Goal: Navigation & Orientation: Find specific page/section

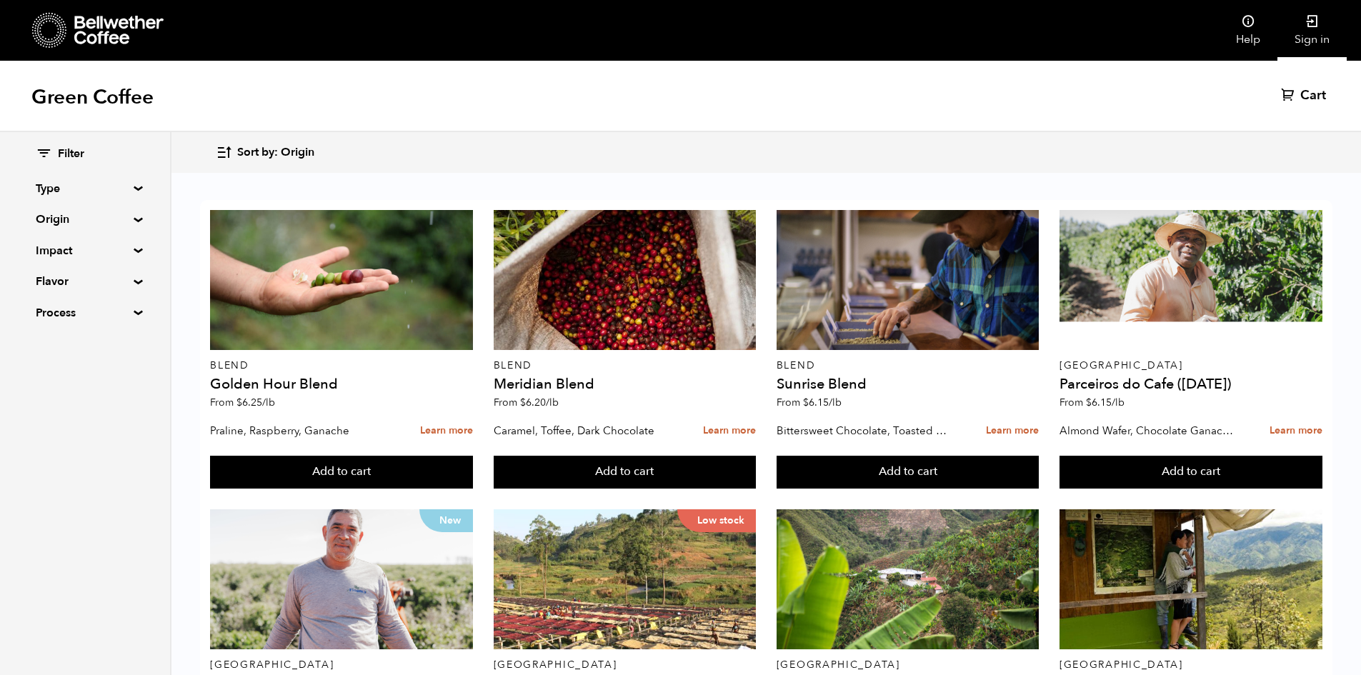
click at [1309, 34] on link "Sign in" at bounding box center [1312, 30] width 69 height 61
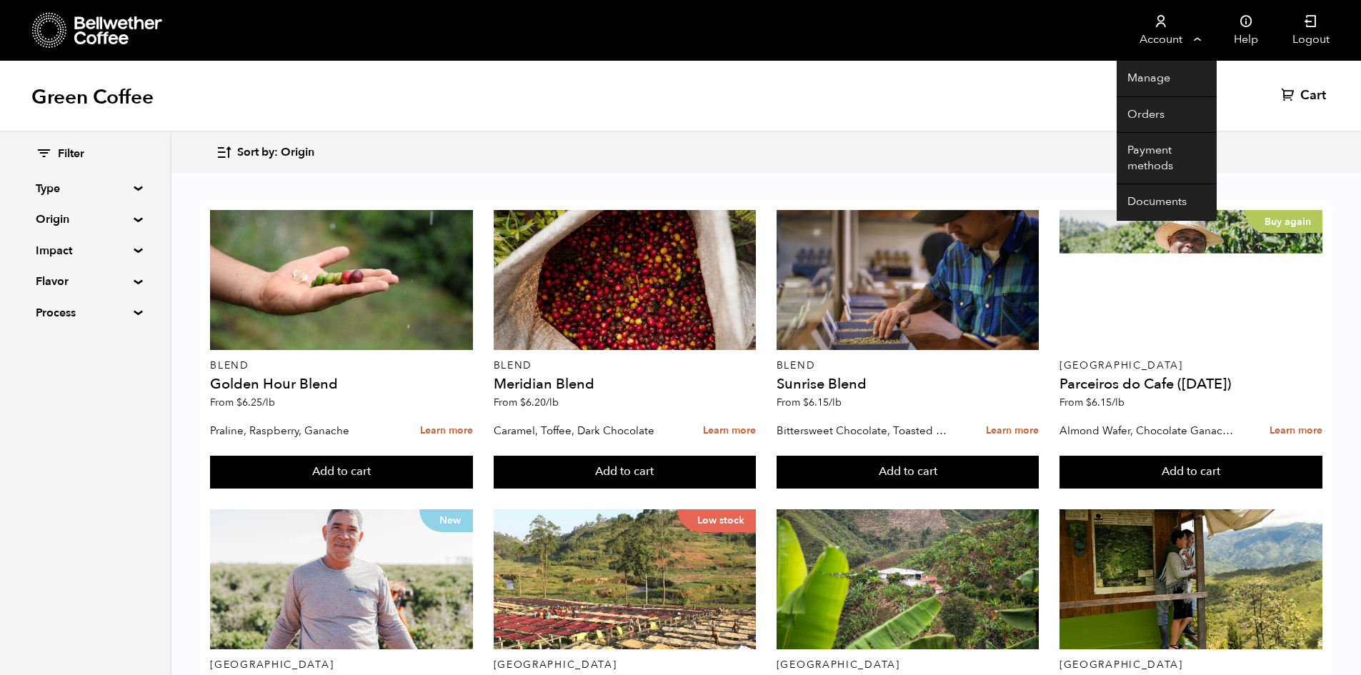
click at [1156, 34] on link "Account" at bounding box center [1161, 30] width 88 height 61
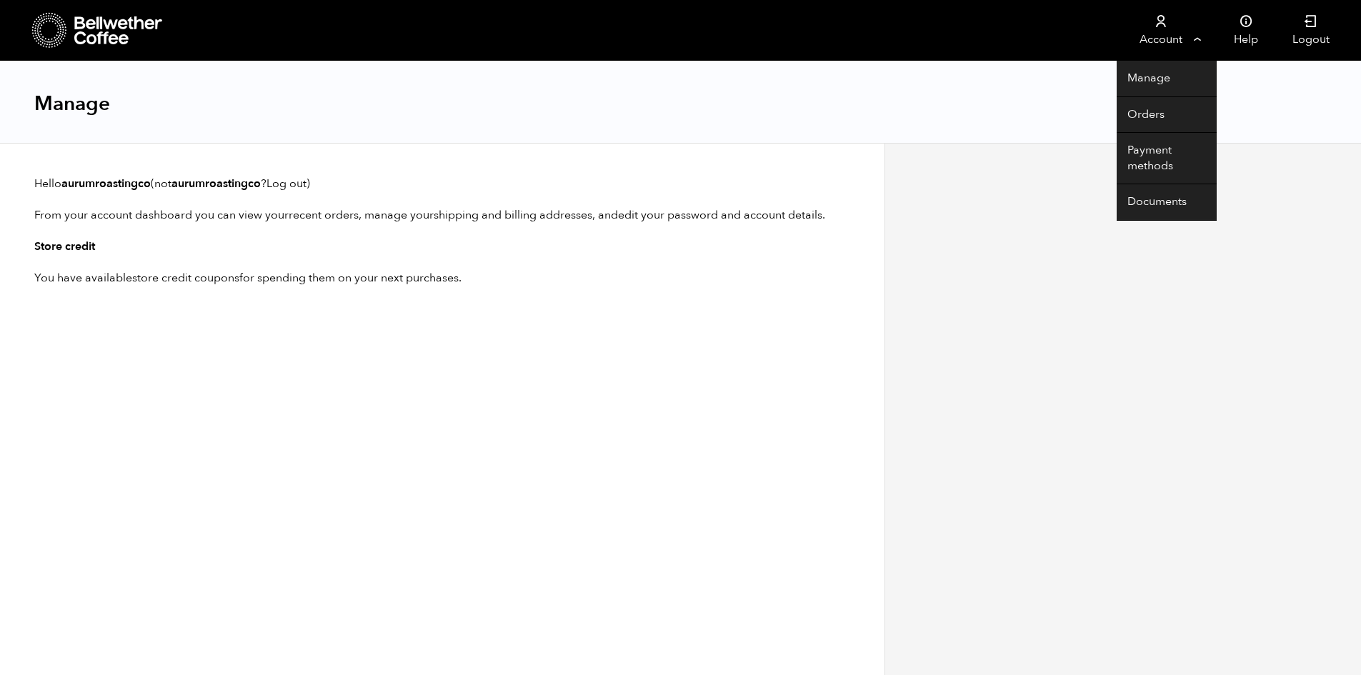
click at [1123, 50] on link "Account" at bounding box center [1161, 30] width 88 height 61
click at [1171, 33] on link "Account" at bounding box center [1161, 30] width 88 height 61
click at [1162, 81] on link "Manage" at bounding box center [1167, 79] width 100 height 36
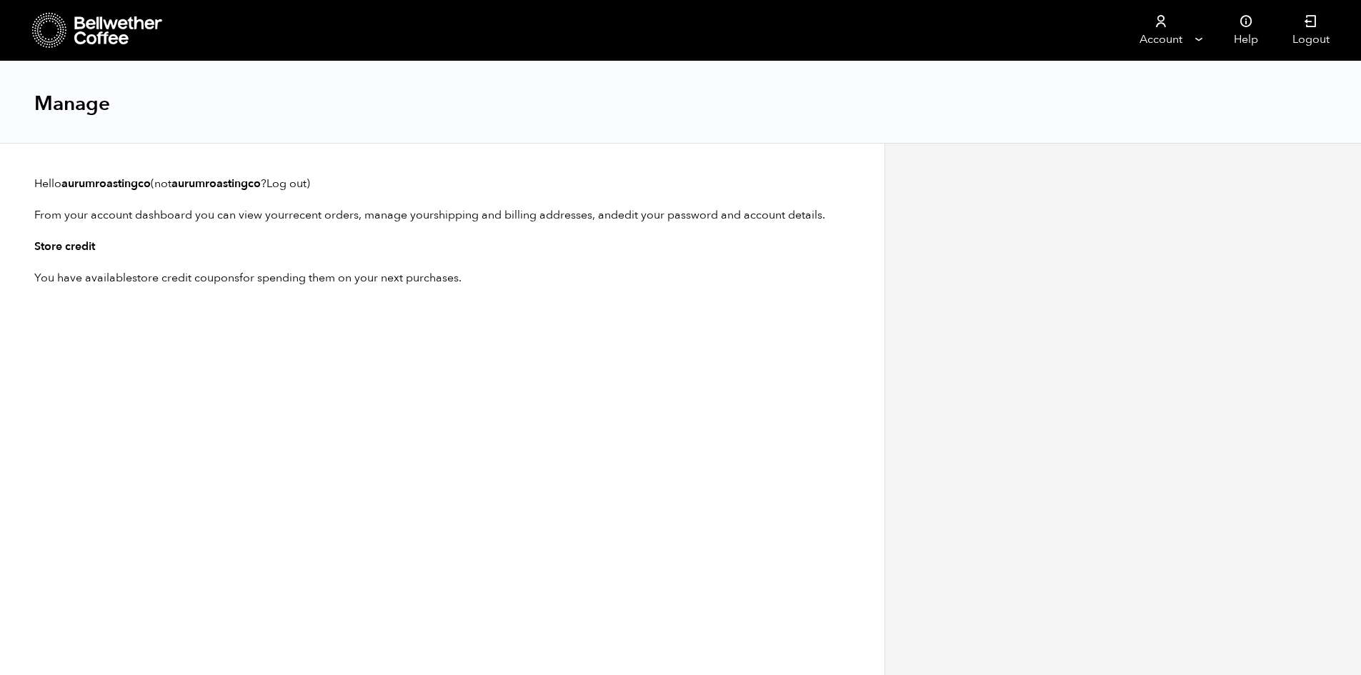
click at [105, 33] on icon at bounding box center [118, 30] width 89 height 29
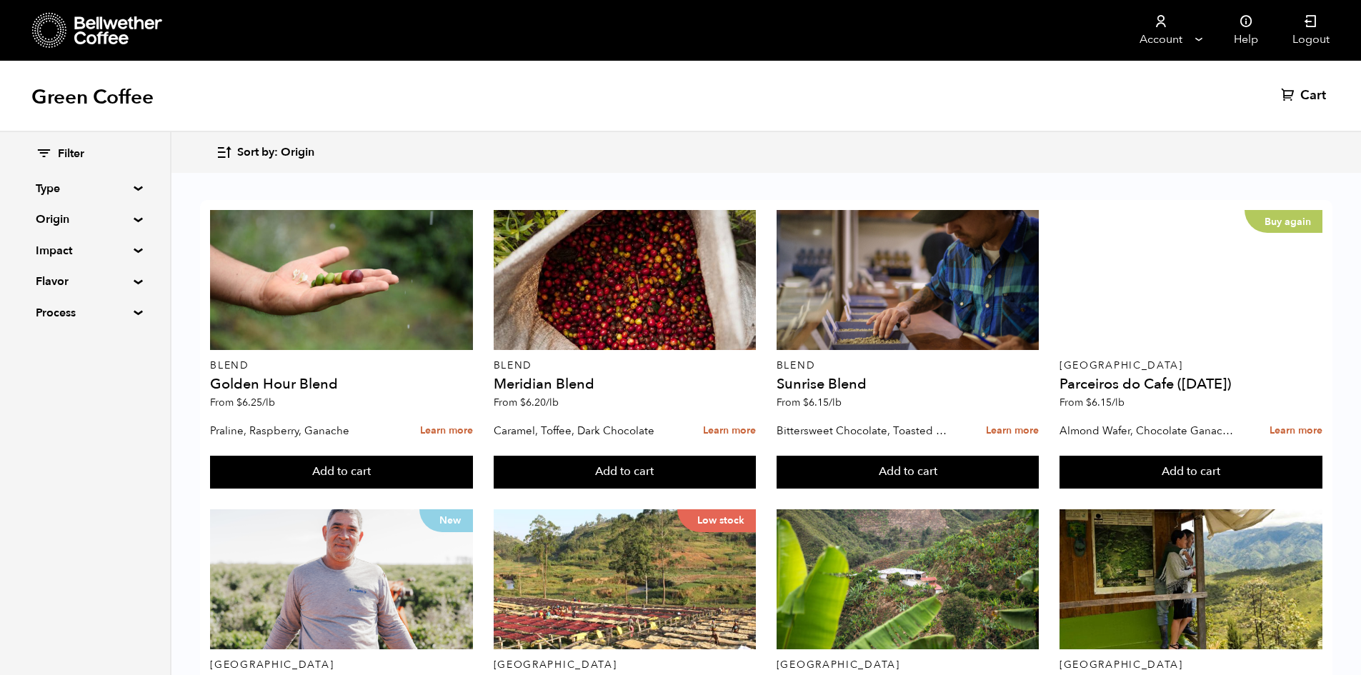
scroll to position [1055, 0]
